Goal: Task Accomplishment & Management: Use online tool/utility

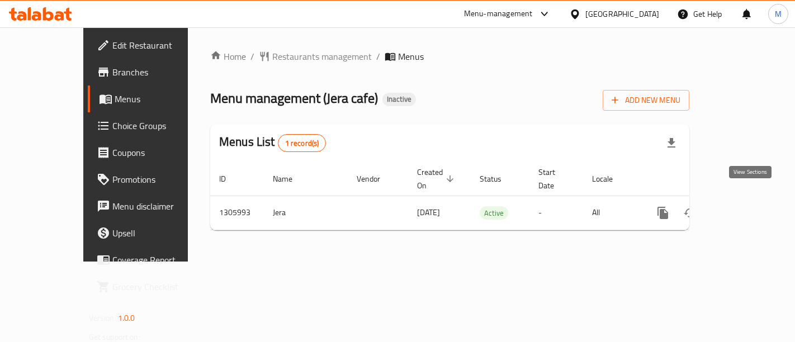
click at [750, 206] on icon "enhanced table" at bounding box center [743, 212] width 13 height 13
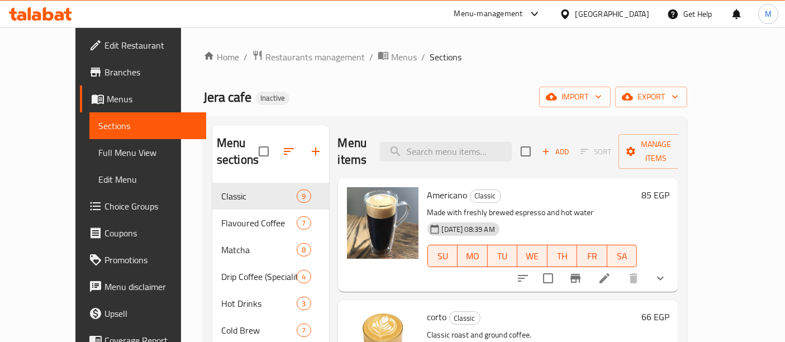
click at [98, 149] on span "Full Menu View" at bounding box center [148, 152] width 100 height 13
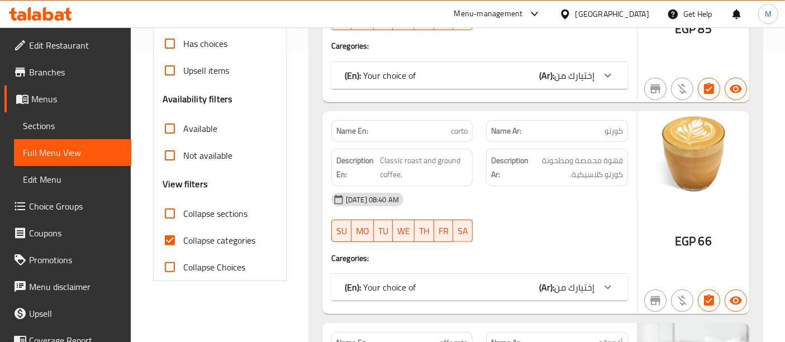
scroll to position [295, 0]
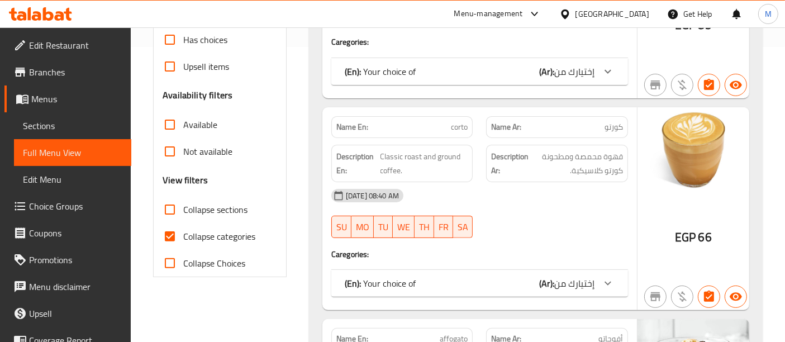
click at [192, 231] on span "Collapse categories" at bounding box center [219, 236] width 72 height 13
click at [183, 231] on input "Collapse categories" at bounding box center [170, 236] width 27 height 27
checkbox input "false"
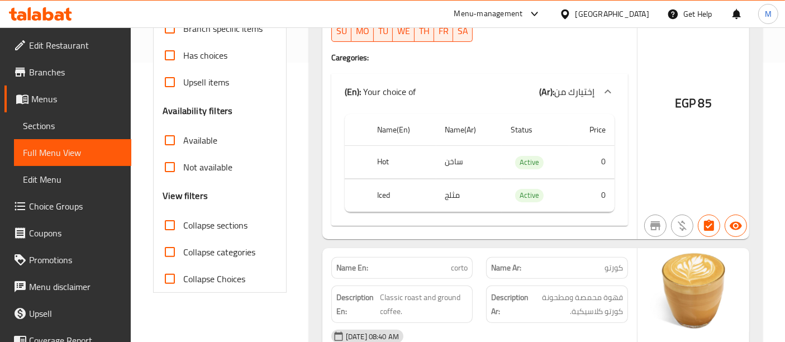
scroll to position [283, 0]
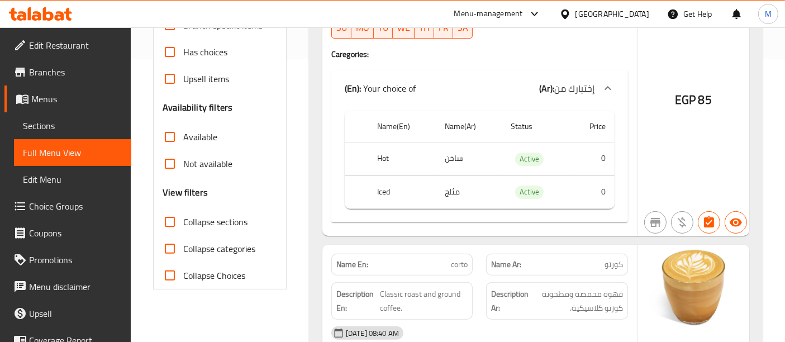
click at [195, 222] on span "Collapse sections" at bounding box center [215, 221] width 64 height 13
click at [183, 222] on input "Collapse sections" at bounding box center [170, 222] width 27 height 27
checkbox input "true"
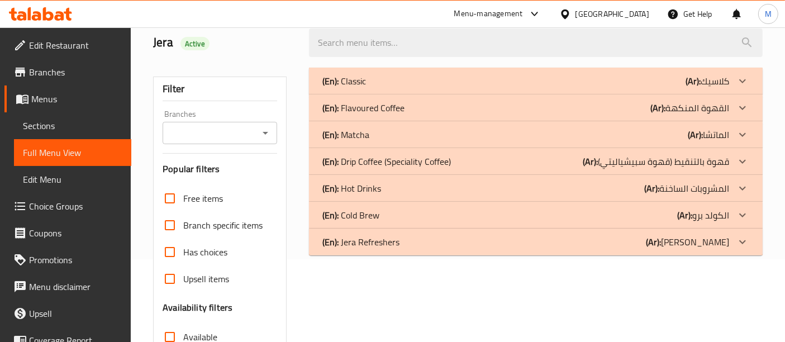
scroll to position [86, 0]
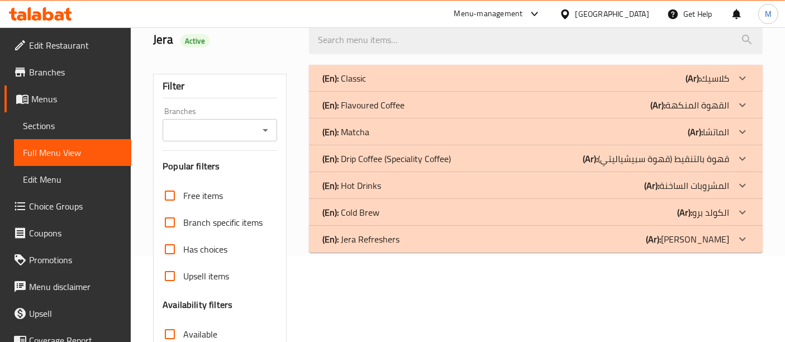
click at [403, 77] on div "(En): Classic (Ar): كلاسيك" at bounding box center [526, 78] width 407 height 13
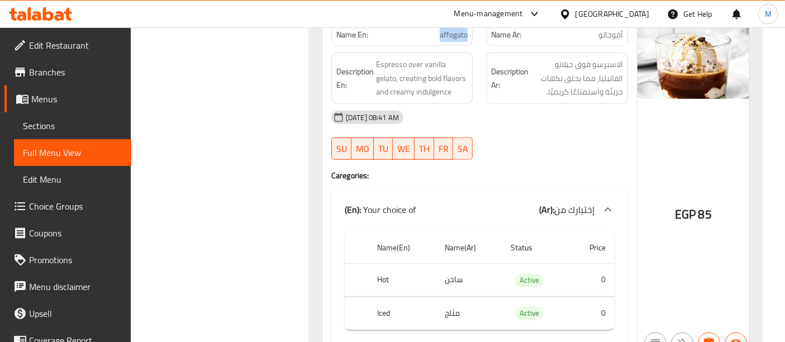
scroll to position [839, 0]
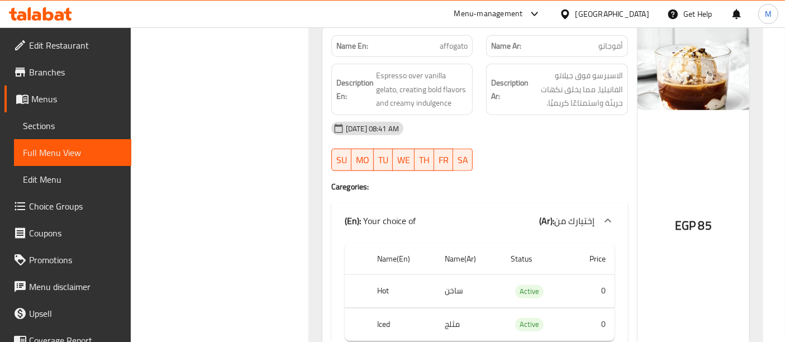
click at [702, 222] on span "85" at bounding box center [705, 226] width 13 height 22
copy div "EGP 85"
click at [702, 222] on span "85" at bounding box center [705, 226] width 13 height 22
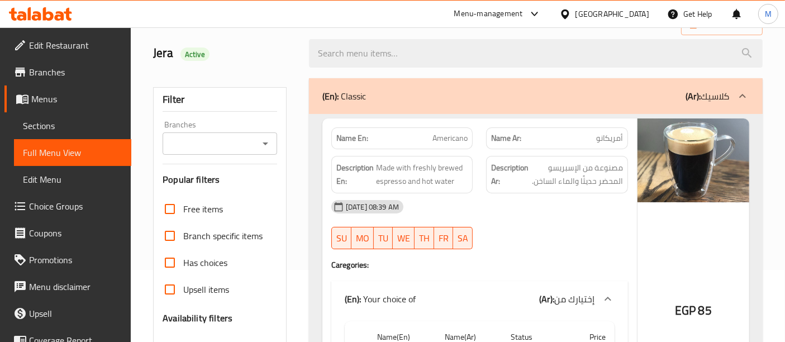
scroll to position [108, 0]
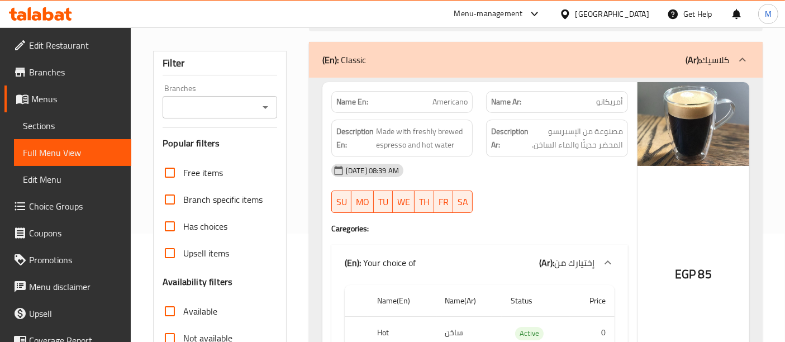
click at [420, 53] on div "(En): Classic (Ar): كلاسيك" at bounding box center [526, 59] width 407 height 13
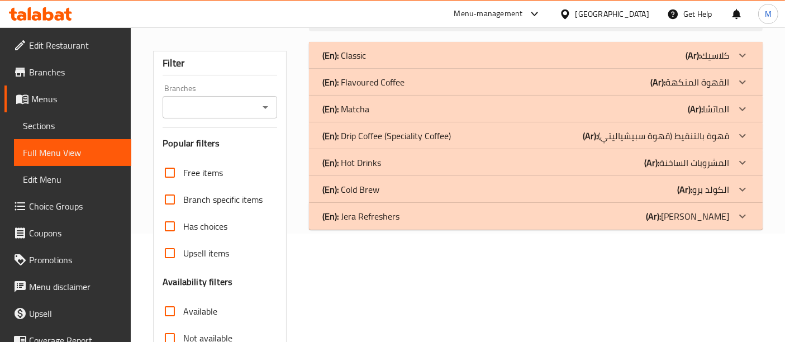
click at [415, 53] on div "(En): Classic (Ar): كلاسيك" at bounding box center [526, 55] width 407 height 13
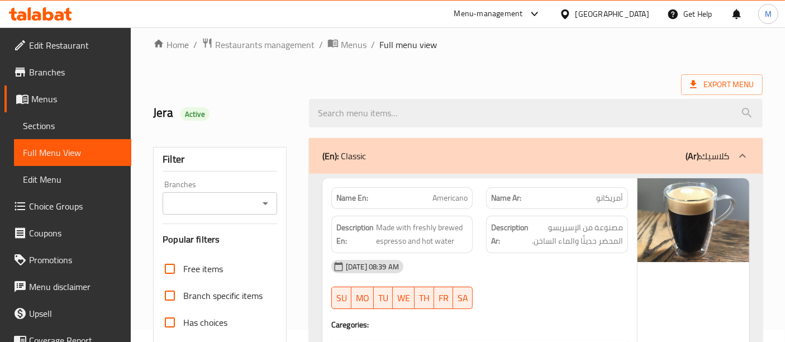
scroll to position [32, 0]
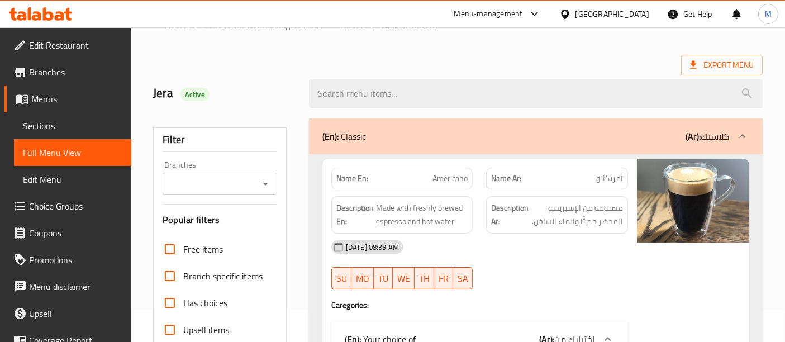
click at [512, 138] on div "(En): Classic (Ar): كلاسيك" at bounding box center [526, 136] width 407 height 13
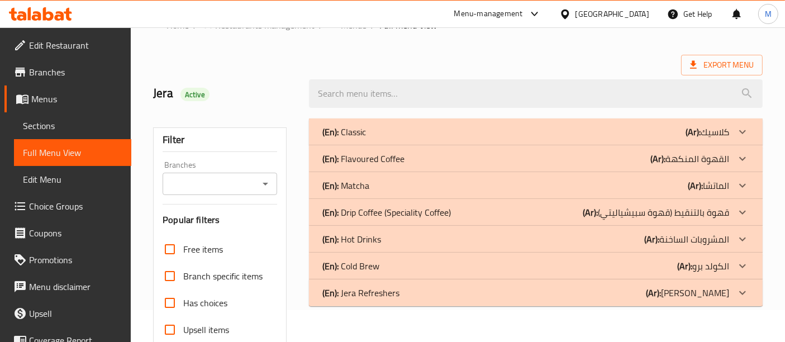
click at [449, 139] on div "(En): Flavoured Coffee (Ar): القهوة المنكهة" at bounding box center [526, 131] width 407 height 13
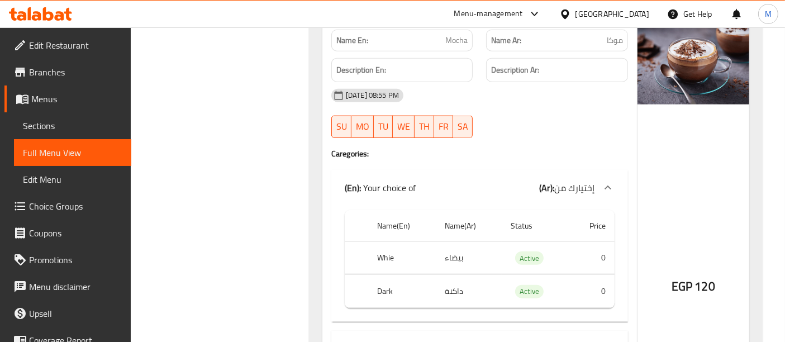
scroll to position [1224, 0]
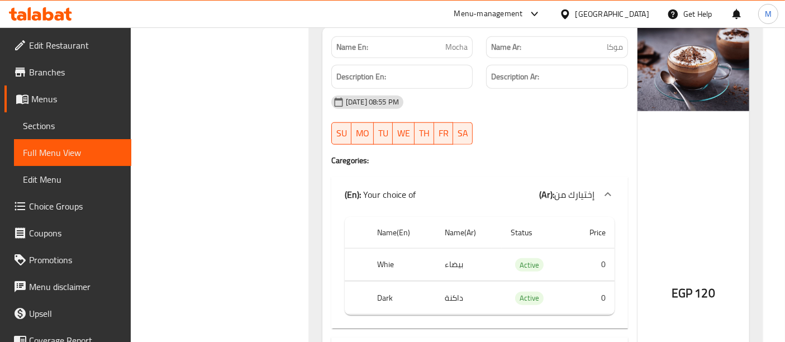
click at [451, 43] on span "Mocha" at bounding box center [457, 47] width 22 height 12
copy span "Mocha"
click at [244, 110] on div "Filter Branches Branches Popular filters Free items Branch specific items Has c…" at bounding box center [224, 303] width 156 height 2768
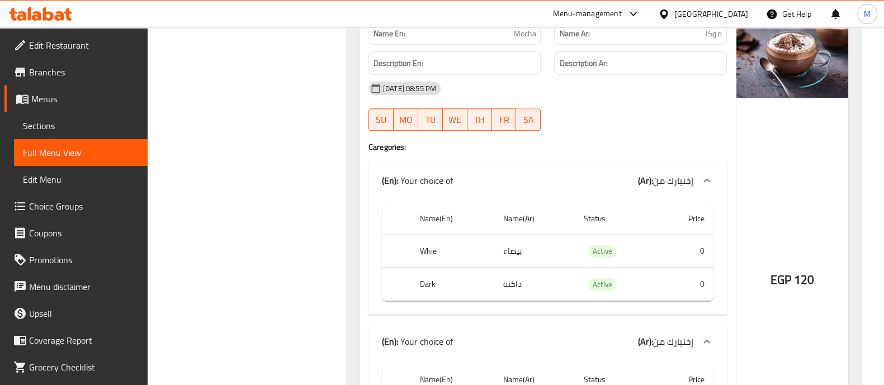
drag, startPoint x: 655, startPoint y: 2, endPoint x: 337, endPoint y: 239, distance: 395.9
click at [337, 239] on div "Filter Branches Branches Popular filters Free items Branch specific items Has c…" at bounding box center [251, 296] width 176 height 2754
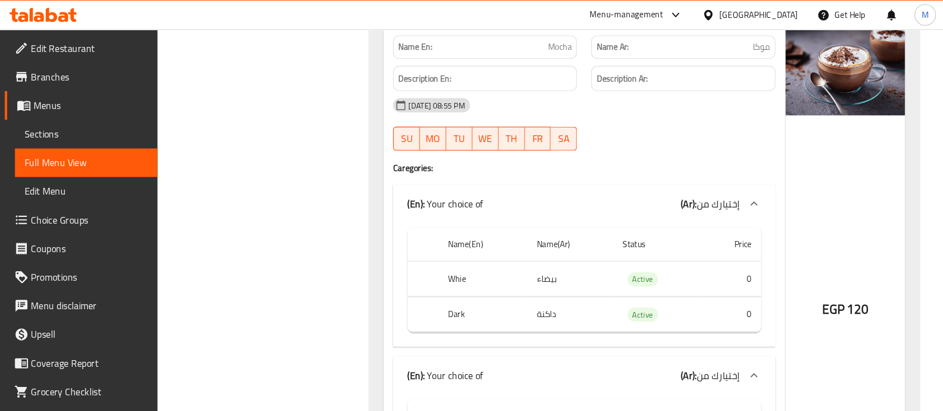
scroll to position [1214, 0]
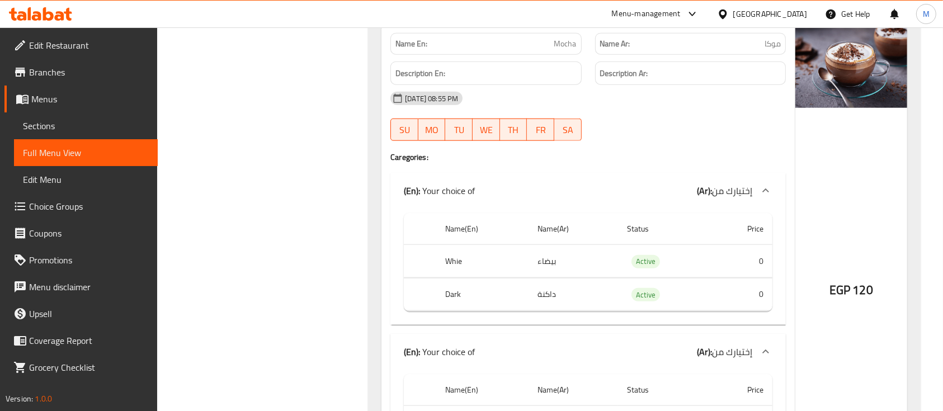
drag, startPoint x: 678, startPoint y: 2, endPoint x: 254, endPoint y: 233, distance: 482.6
click at [254, 233] on div "Filter Branches Branches Popular filters Free items Branch specific items Has c…" at bounding box center [267, 299] width 188 height 2740
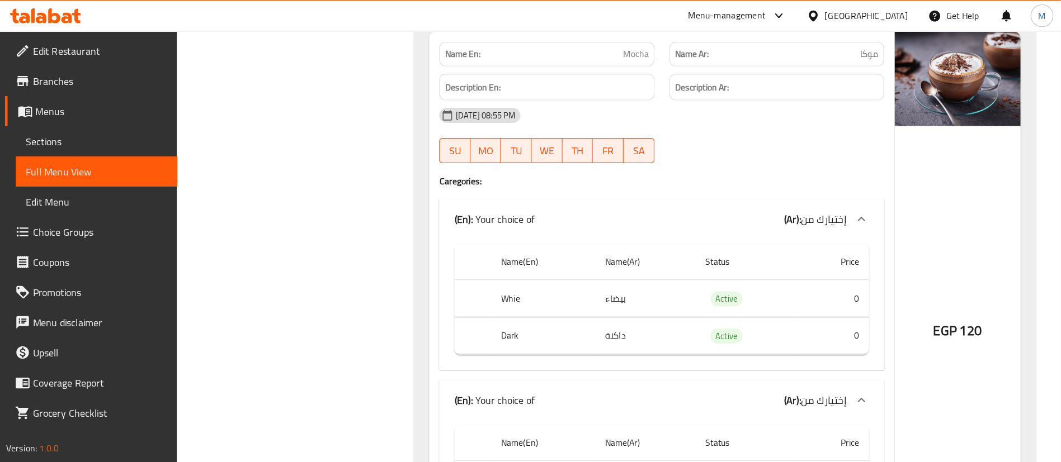
scroll to position [1210, 0]
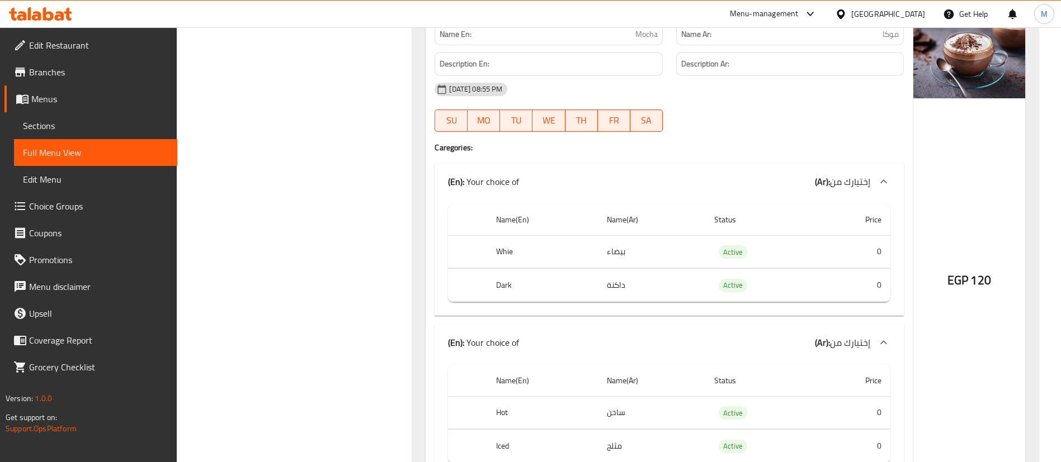
drag, startPoint x: 740, startPoint y: 8, endPoint x: 368, endPoint y: 288, distance: 465.0
click at [368, 288] on div "Filter Branches Branches Popular filters Free items Branch specific items Has c…" at bounding box center [298, 283] width 213 height 2699
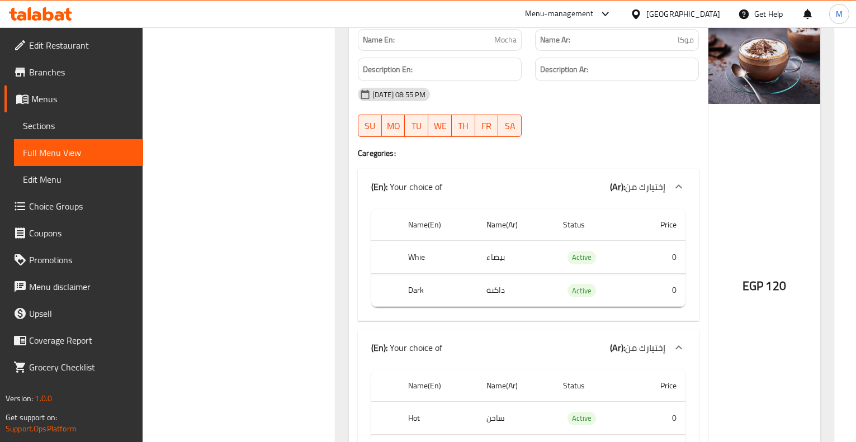
scroll to position [1219, 0]
